Goal: Entertainment & Leisure: Consume media (video, audio)

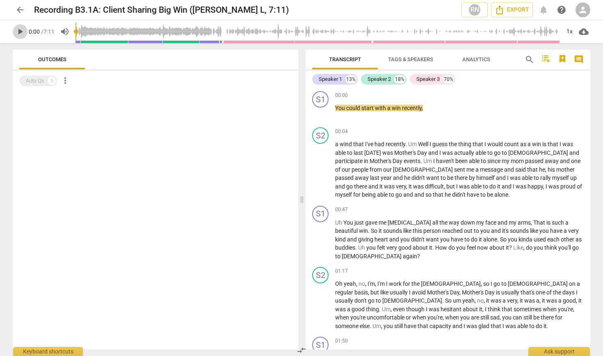
click at [18, 32] on span "play_arrow" at bounding box center [20, 32] width 10 height 10
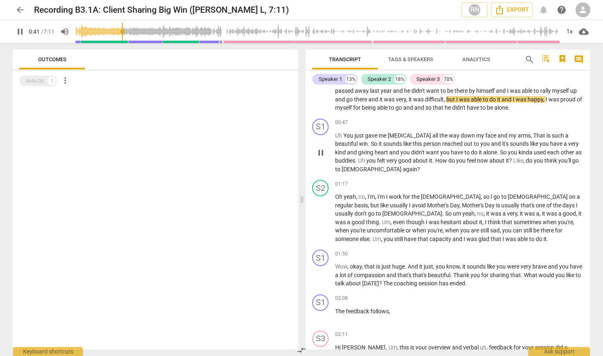
scroll to position [87, 0]
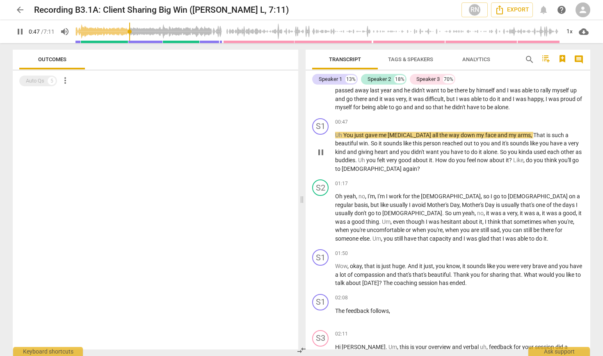
click at [262, 146] on p "Uh You just gave me chills all the way down my face and my arms , That is such …" at bounding box center [459, 152] width 249 height 42
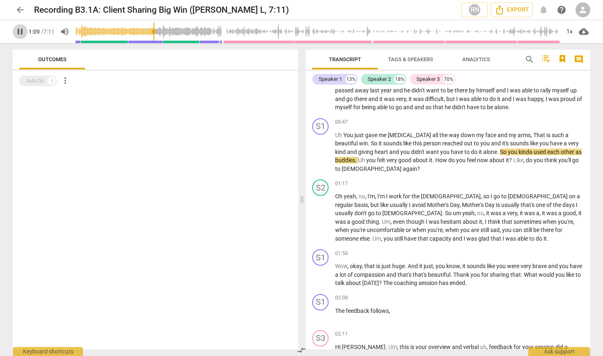
click at [20, 32] on span "pause" at bounding box center [20, 32] width 10 height 10
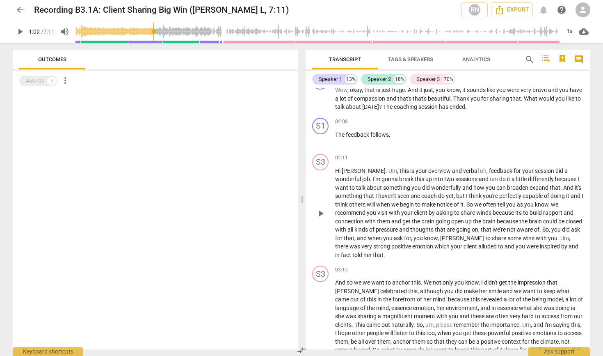
scroll to position [260, 0]
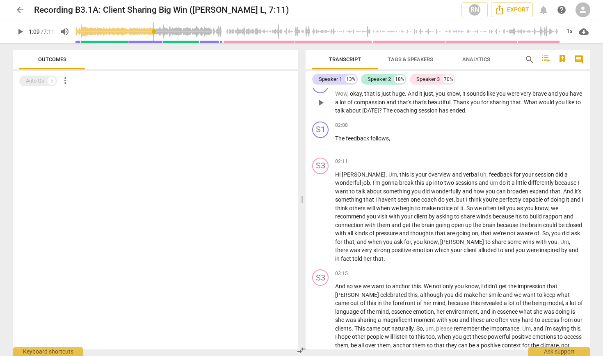
click at [262, 107] on span "coaching" at bounding box center [406, 110] width 25 height 7
click at [262, 98] on span "play_arrow" at bounding box center [321, 103] width 10 height 10
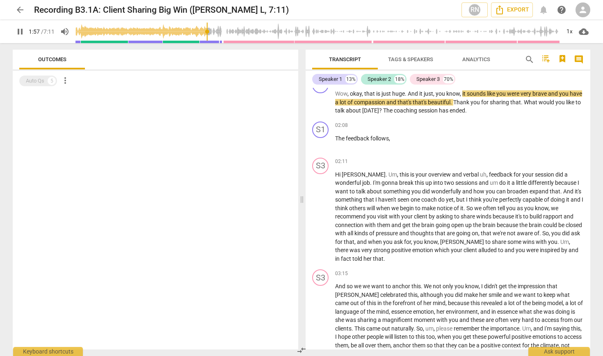
click at [208, 32] on input "range" at bounding box center [317, 31] width 484 height 26
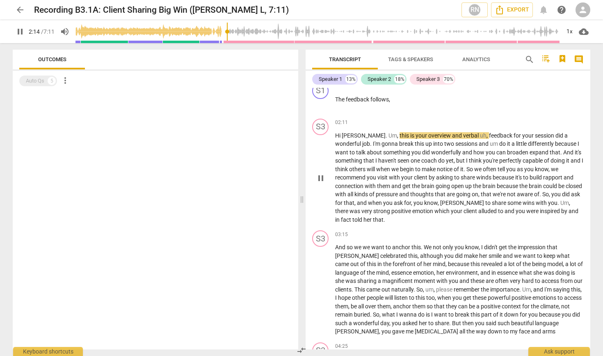
scroll to position [299, 0]
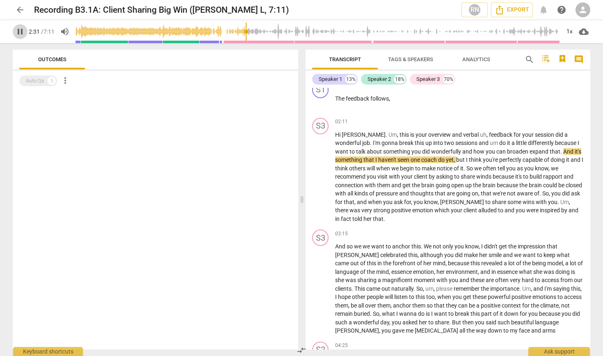
click at [21, 31] on span "pause" at bounding box center [20, 32] width 10 height 10
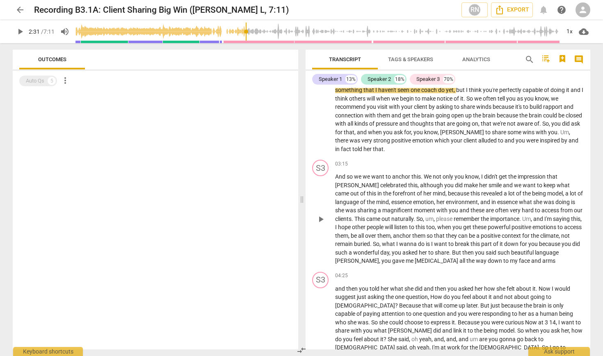
scroll to position [372, 0]
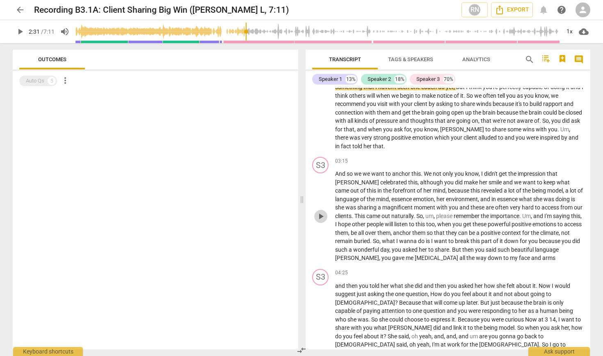
click at [262, 211] on span "play_arrow" at bounding box center [321, 216] width 10 height 10
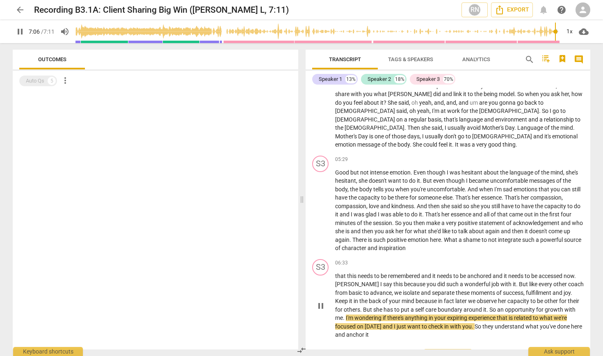
scroll to position [0, 0]
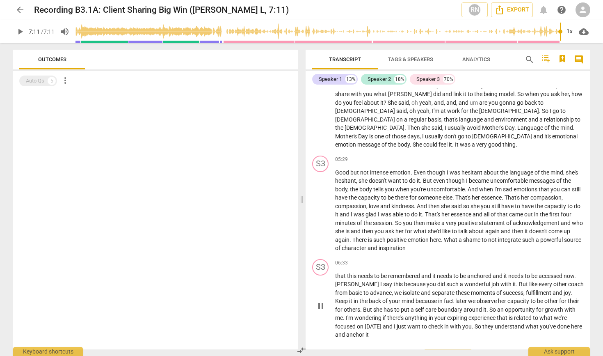
type input "431"
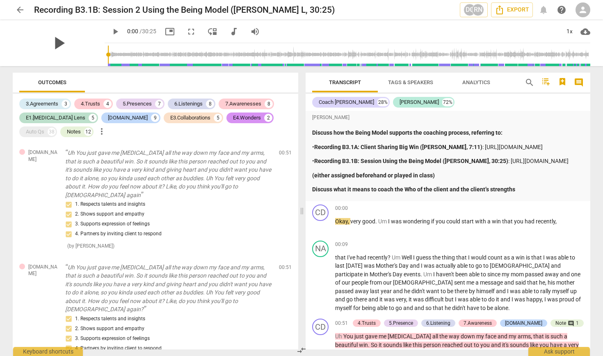
click at [54, 39] on span "play_arrow" at bounding box center [58, 42] width 21 height 21
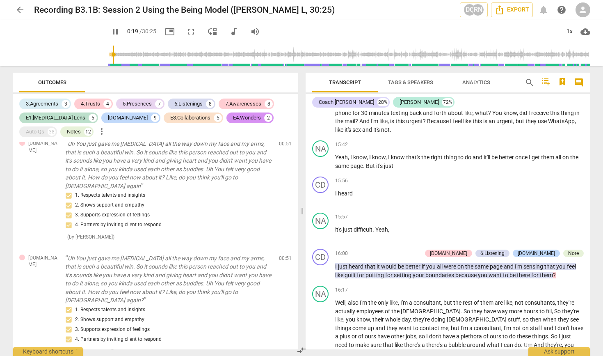
scroll to position [1983, 0]
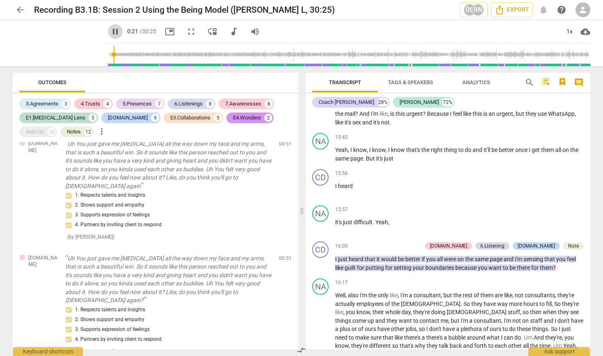
click at [110, 29] on span "pause" at bounding box center [115, 32] width 10 height 10
type input "22"
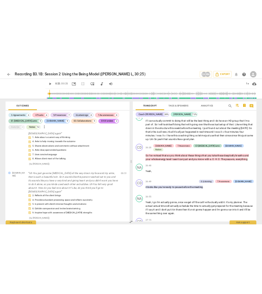
scroll to position [3406, 0]
